Goal: Task Accomplishment & Management: Manage account settings

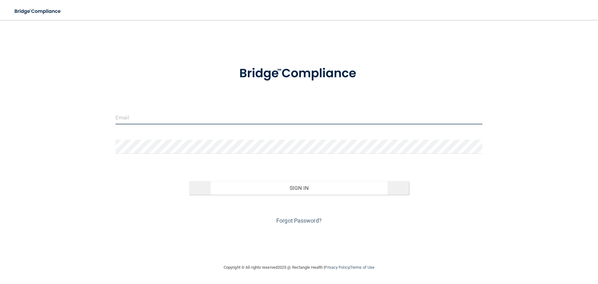
type input "[EMAIL_ADDRESS][DOMAIN_NAME]"
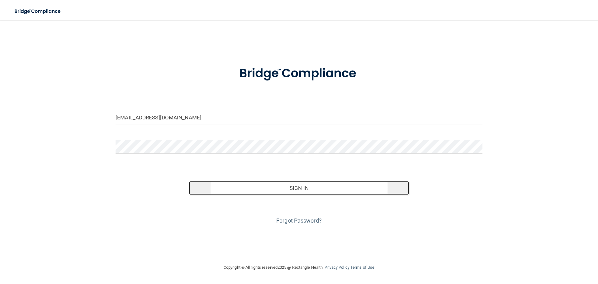
click at [285, 187] on button "Sign In" at bounding box center [299, 188] width 220 height 14
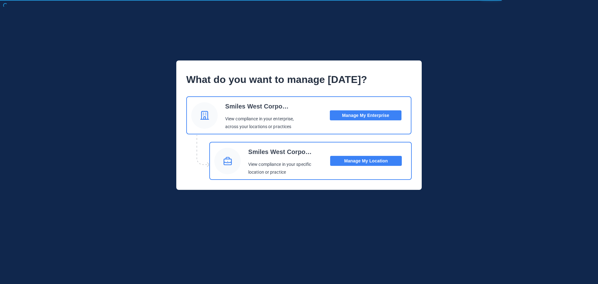
click at [365, 117] on button "Manage My Enterprise" at bounding box center [366, 115] width 72 height 10
